Goal: Task Accomplishment & Management: Manage account settings

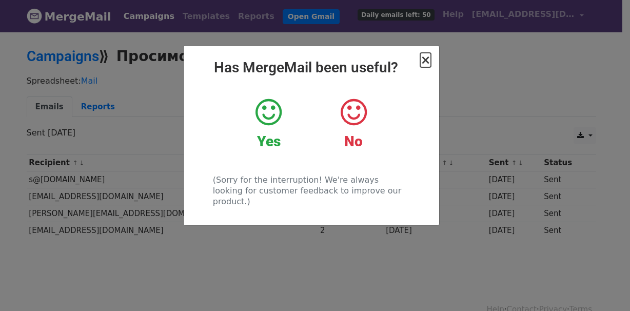
click at [424, 62] on span "×" at bounding box center [425, 60] width 10 height 14
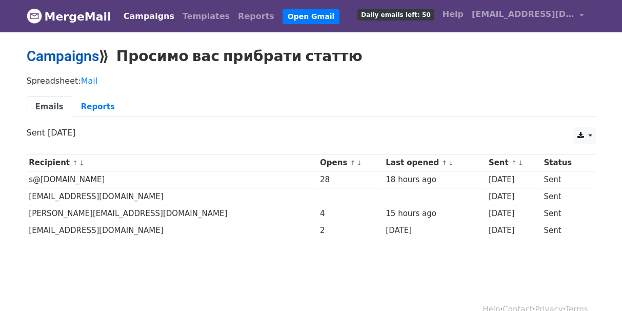
click at [70, 57] on link "Campaigns" at bounding box center [63, 56] width 72 height 17
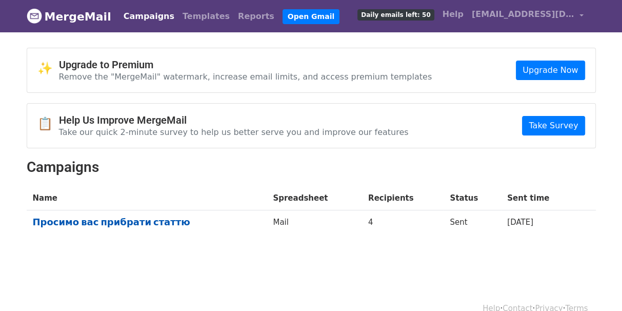
click at [57, 217] on link "Просимо вас прибрати статтю" at bounding box center [147, 221] width 228 height 11
